Goal: Navigation & Orientation: Find specific page/section

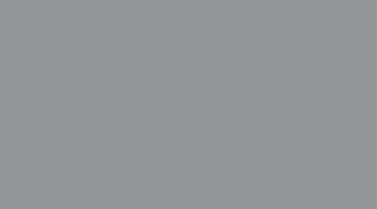
scroll to position [124, 0]
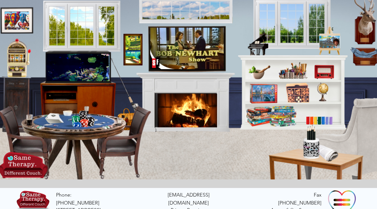
scroll to position [90, 0]
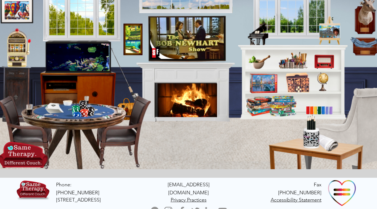
click at [69, 106] on img "main content" at bounding box center [187, 76] width 388 height 186
click at [90, 109] on icon "An image of poker chips on a card table that when clicked brings you to poker g…" at bounding box center [83, 109] width 21 height 21
click at [185, 99] on icon "An image of a fireplace when clicked brings you to a video of a fireplace." at bounding box center [185, 99] width 60 height 33
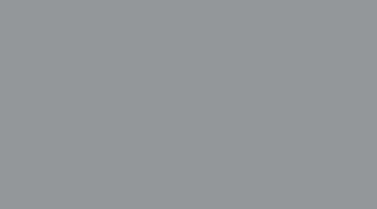
scroll to position [119, 0]
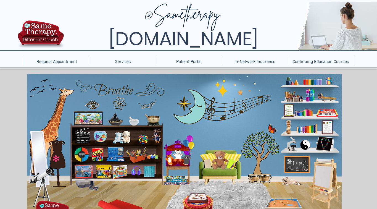
click at [61, 105] on icon "main content" at bounding box center [59, 114] width 20 height 47
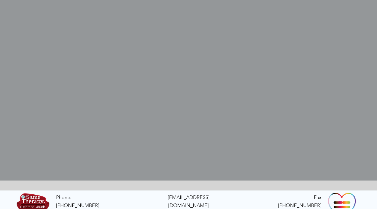
scroll to position [180, 0]
